Goal: Navigation & Orientation: Find specific page/section

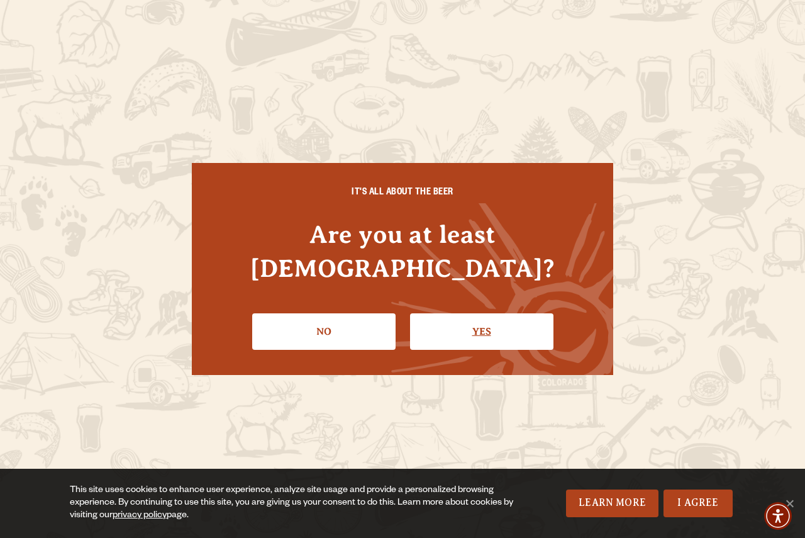
click at [488, 313] on link "Yes" at bounding box center [481, 331] width 143 height 36
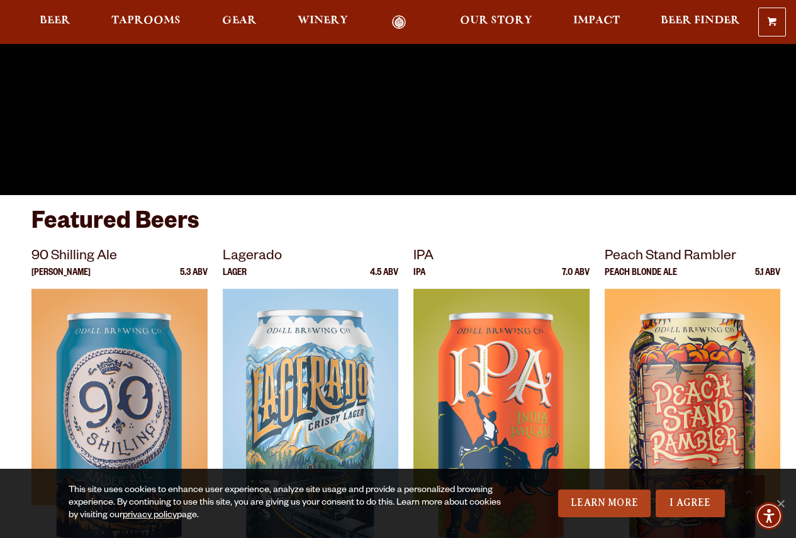
scroll to position [420, 0]
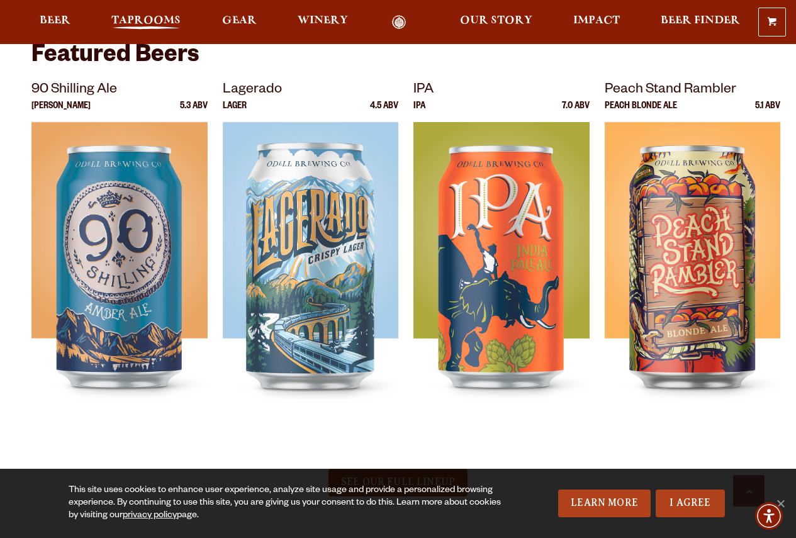
click at [156, 21] on span "Taprooms" at bounding box center [145, 21] width 69 height 10
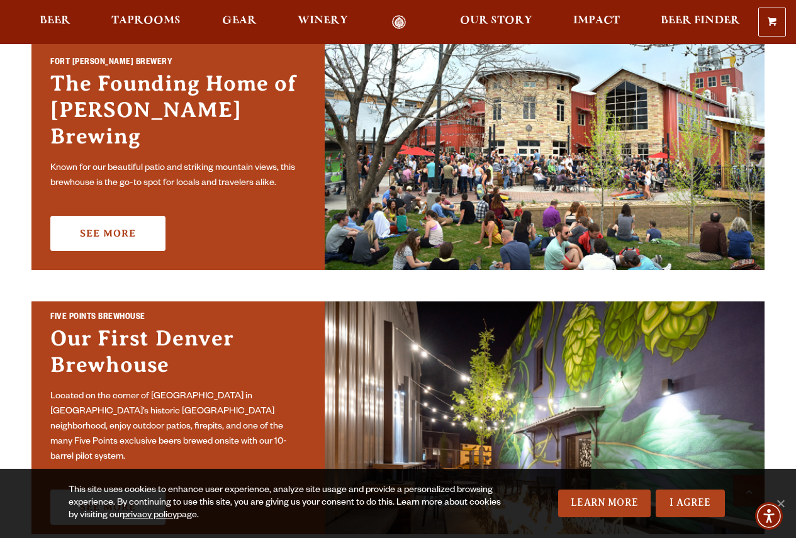
scroll to position [315, 0]
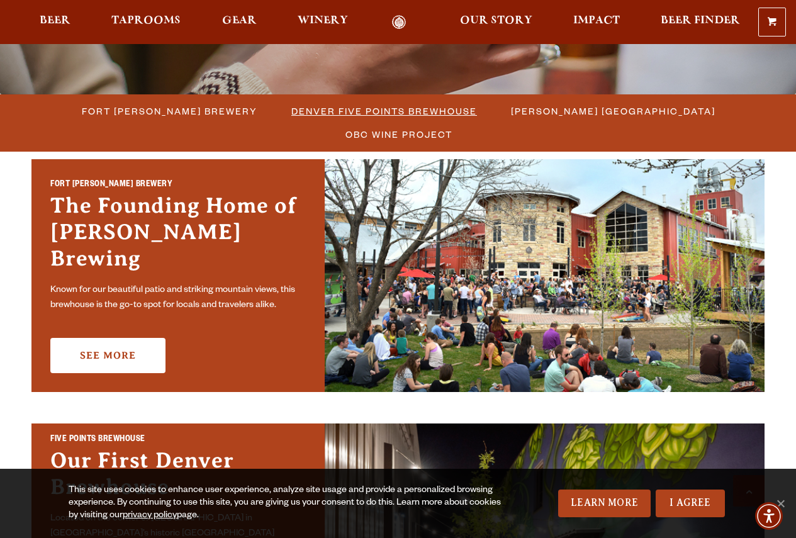
click at [328, 118] on span "Denver Five Points Brewhouse" at bounding box center [384, 111] width 186 height 18
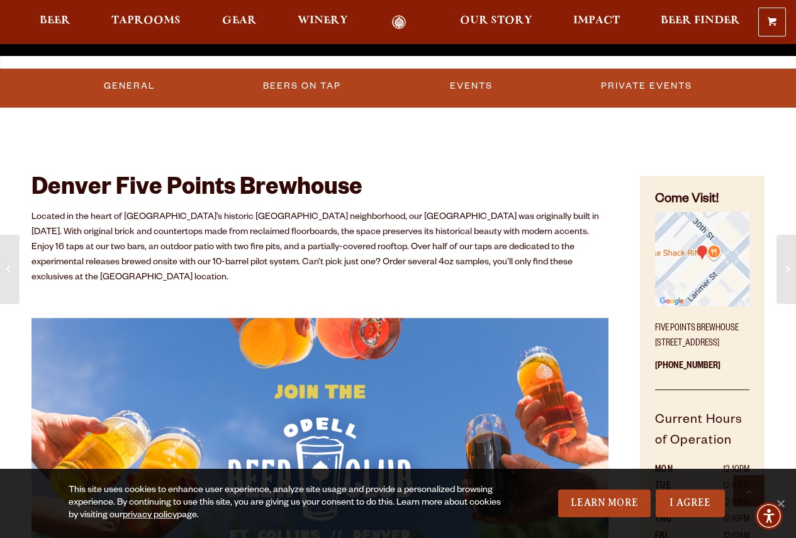
scroll to position [629, 0]
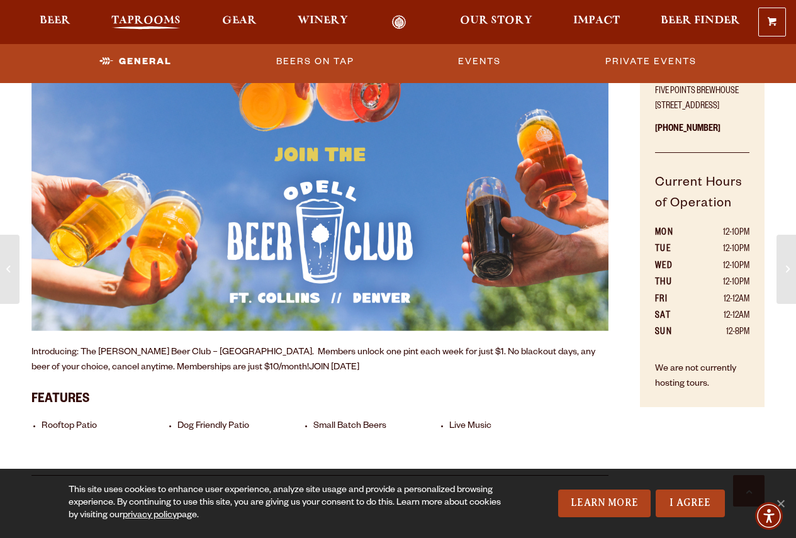
click at [168, 23] on span "Taprooms" at bounding box center [145, 21] width 69 height 10
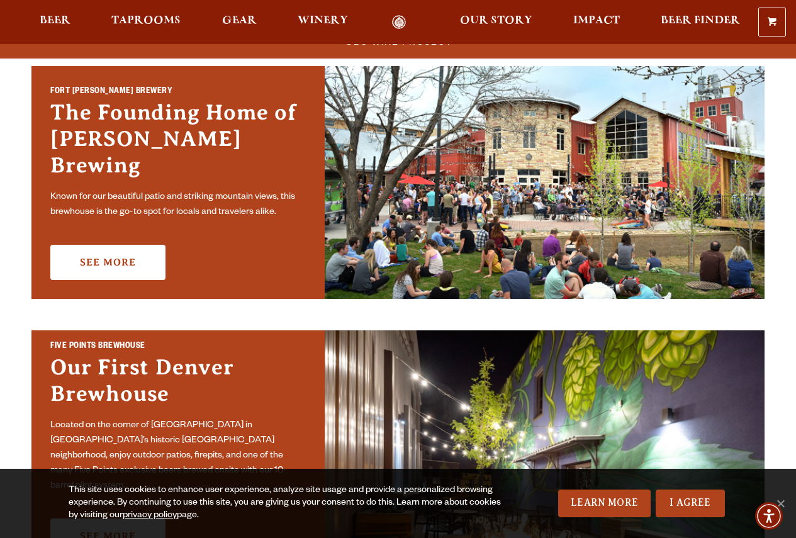
scroll to position [420, 0]
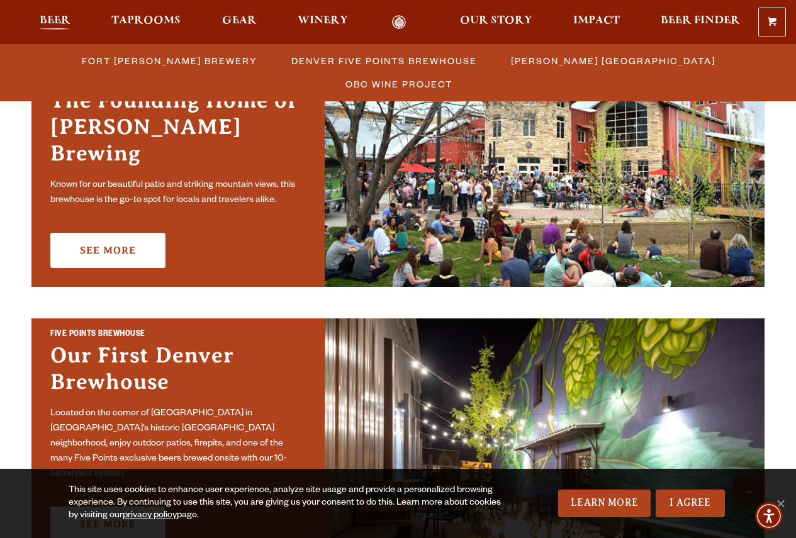
click at [63, 20] on span "Beer" at bounding box center [55, 21] width 31 height 10
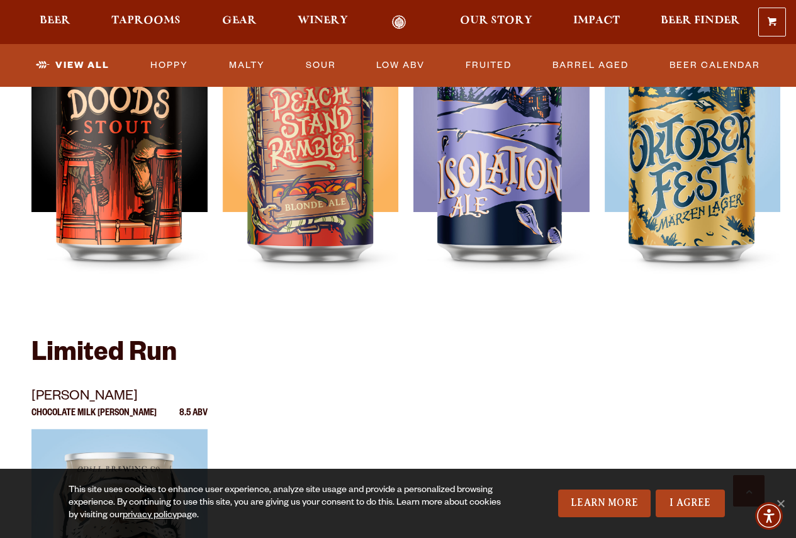
scroll to position [1678, 0]
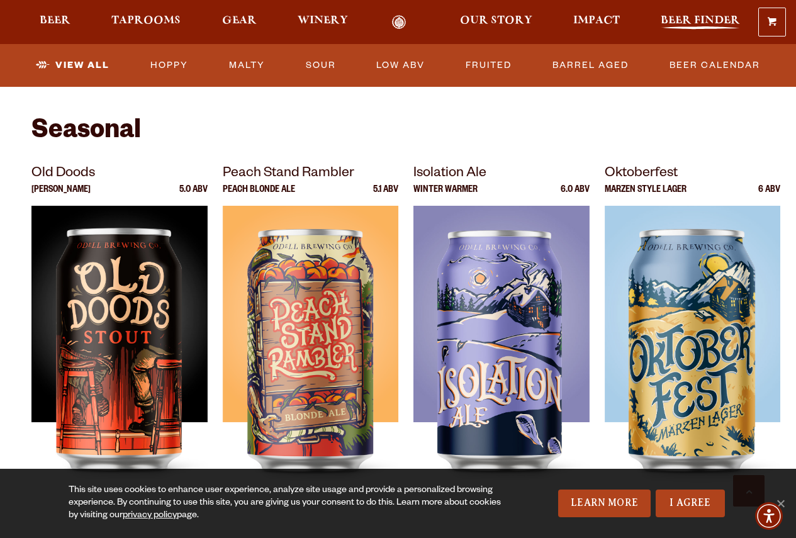
click at [664, 26] on span "Beer Finder" at bounding box center [700, 21] width 79 height 10
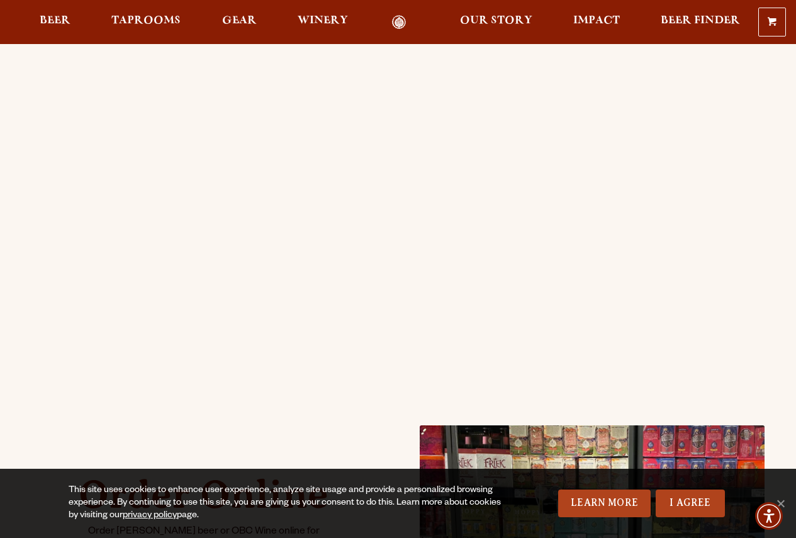
scroll to position [210, 0]
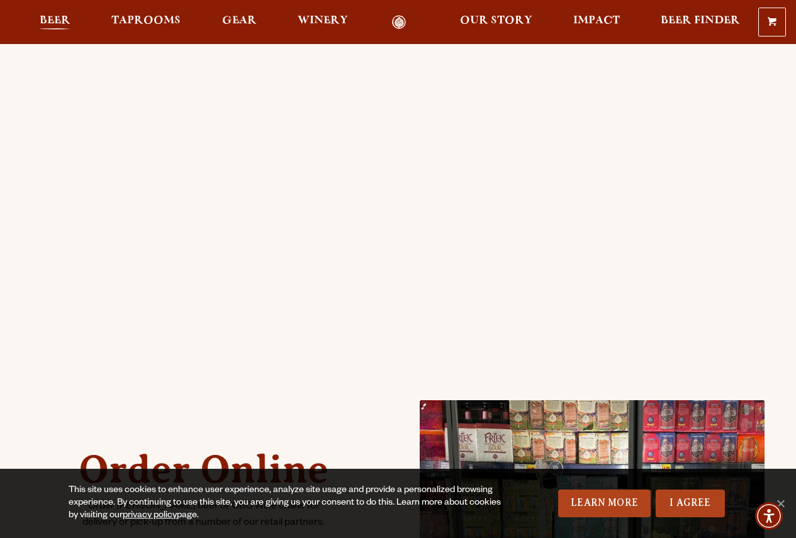
click at [56, 21] on span "Beer" at bounding box center [55, 21] width 31 height 10
